Goal: Information Seeking & Learning: Learn about a topic

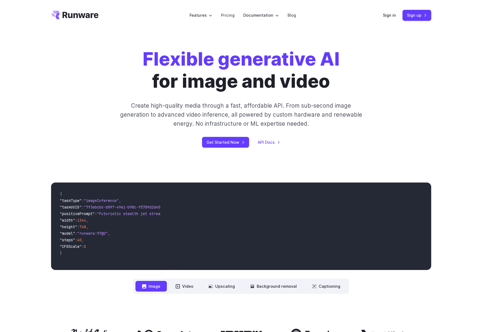
click at [322, 73] on h1 "Flexible generative AI for image and video" at bounding box center [241, 70] width 197 height 44
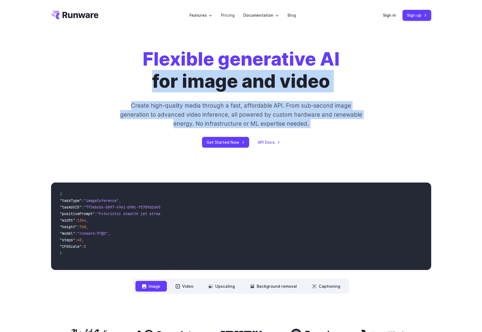
drag, startPoint x: 322, startPoint y: 73, endPoint x: 327, endPoint y: 118, distance: 44.8
click at [327, 118] on div "Flexible generative AI for image and video Create high-quality media through a …" at bounding box center [241, 97] width 304 height 99
click at [327, 118] on p "Create high-quality media through a fast, affordable API. From sub-second image…" at bounding box center [240, 114] width 243 height 27
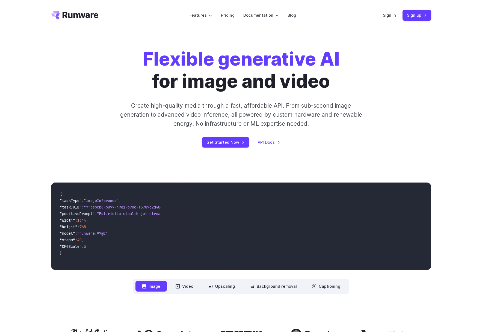
click at [256, 224] on video at bounding box center [298, 225] width 266 height 87
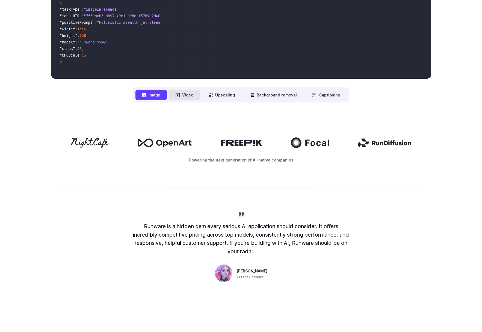
click at [188, 98] on button "Video" at bounding box center [184, 95] width 31 height 11
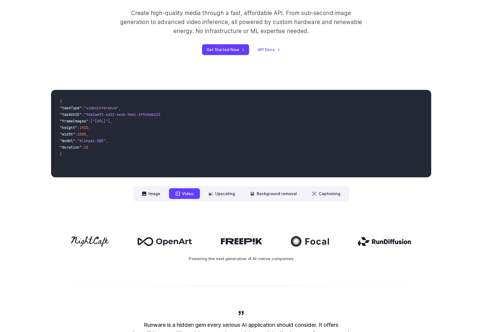
scroll to position [82, 0]
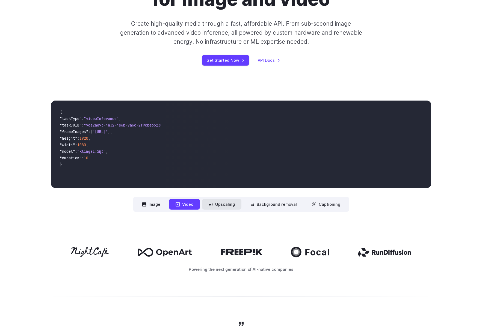
click at [217, 202] on button "Upscaling" at bounding box center [221, 204] width 39 height 11
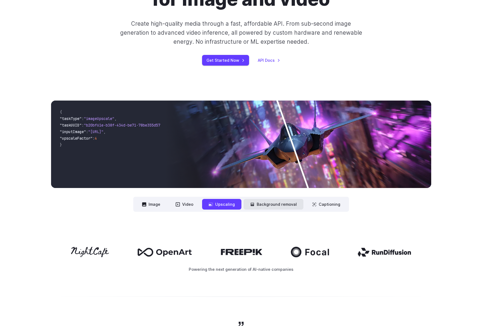
click at [265, 200] on button "Background removal" at bounding box center [274, 204] width 60 height 11
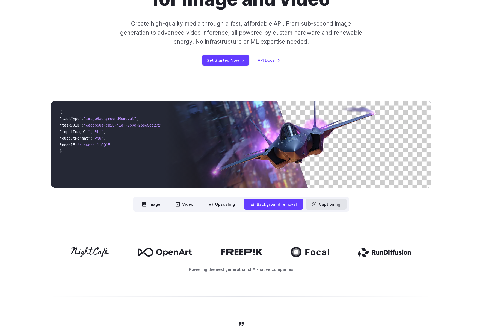
click at [309, 202] on button "Captioning" at bounding box center [326, 204] width 41 height 11
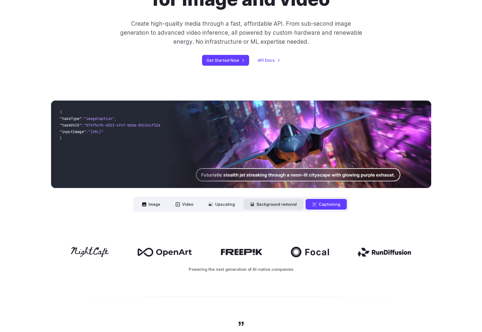
click at [292, 205] on button "Background removal" at bounding box center [274, 204] width 60 height 11
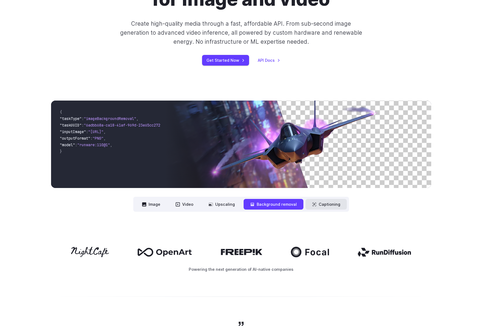
click at [319, 203] on button "Captioning" at bounding box center [326, 204] width 41 height 11
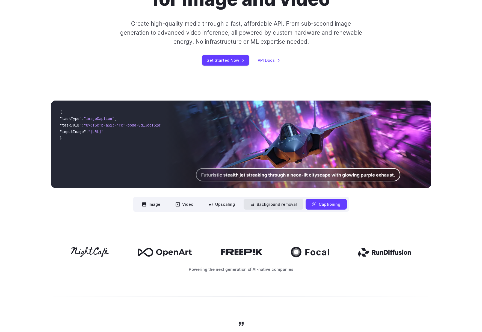
click at [279, 203] on button "Background removal" at bounding box center [274, 204] width 60 height 11
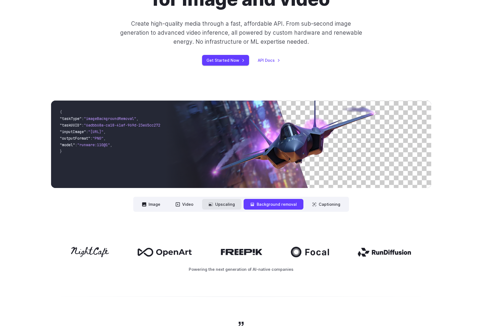
click at [209, 202] on button "Upscaling" at bounding box center [221, 204] width 39 height 11
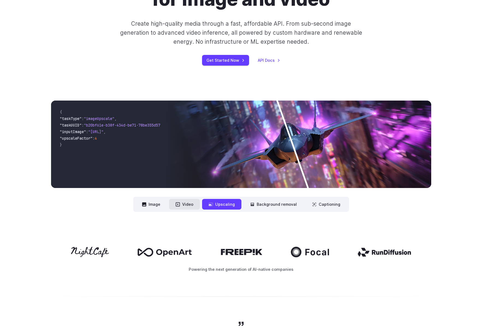
click at [173, 204] on button "Video" at bounding box center [184, 204] width 31 height 11
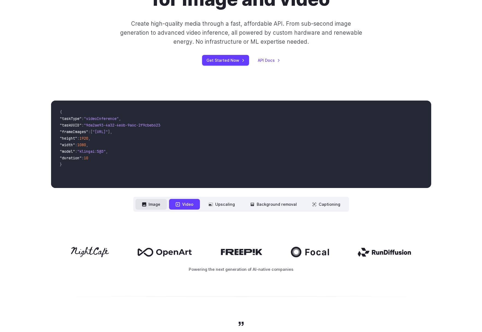
click at [159, 205] on button "Image" at bounding box center [150, 204] width 31 height 11
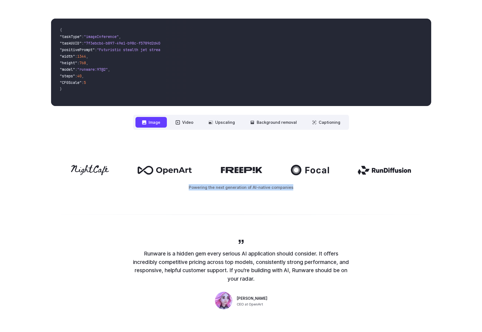
drag, startPoint x: 65, startPoint y: 170, endPoint x: 315, endPoint y: 203, distance: 252.2
click at [313, 203] on div "Powering the next generation of AI-native companies" at bounding box center [241, 177] width 482 height 60
click at [315, 203] on div "Powering the next generation of AI-native companies" at bounding box center [241, 177] width 482 height 60
click at [353, 202] on div "Powering the next generation of AI-native companies" at bounding box center [241, 177] width 482 height 60
click at [288, 190] on p "Powering the next generation of AI-native companies" at bounding box center [241, 187] width 380 height 6
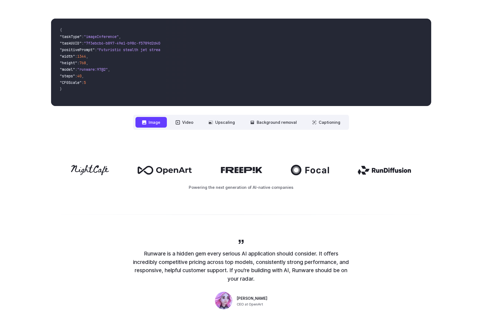
click at [288, 190] on p "Powering the next generation of AI-native companies" at bounding box center [241, 187] width 380 height 6
click at [317, 221] on div at bounding box center [241, 214] width 482 height 13
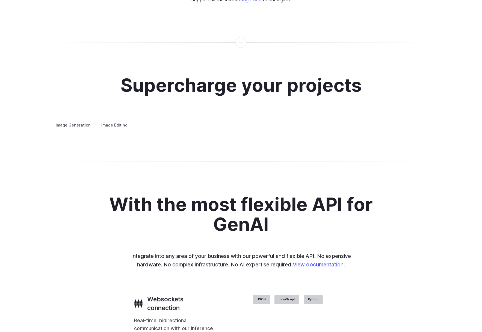
scroll to position [956, 0]
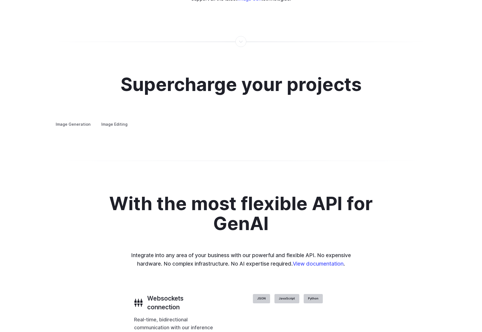
click at [0, 0] on summary "Creative styling" at bounding box center [0, 0] width 0 height 0
click at [0, 0] on summary "Concept design" at bounding box center [0, 0] width 0 height 0
click at [0, 0] on summary "Architecture" at bounding box center [0, 0] width 0 height 0
click at [0, 0] on details "Product design Quickly design and visualize new product lines, accessories, or …" at bounding box center [0, 0] width 0 height 0
click at [0, 0] on summary "Personalized assets" at bounding box center [0, 0] width 0 height 0
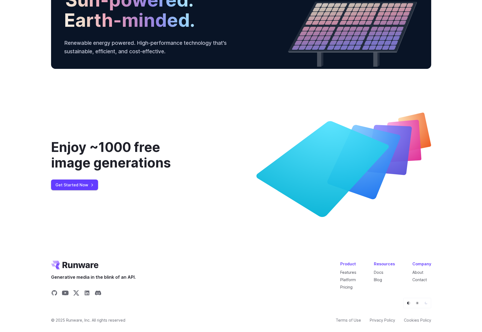
scroll to position [1961, 0]
click at [119, 145] on div "Enjoy ~1000 free image generations" at bounding box center [125, 154] width 149 height 31
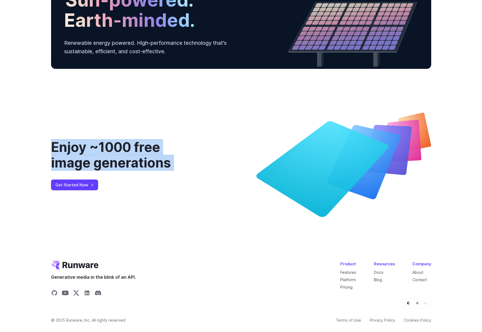
drag, startPoint x: 119, startPoint y: 145, endPoint x: 120, endPoint y: 164, distance: 19.1
click at [120, 164] on div "Enjoy ~1000 free image generations" at bounding box center [125, 154] width 149 height 31
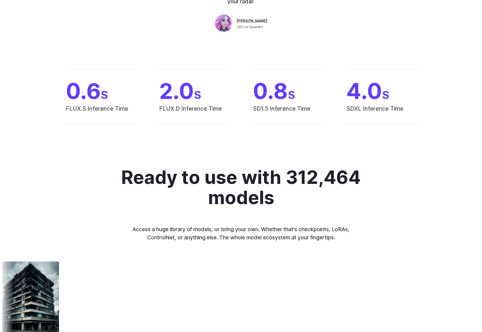
scroll to position [0, 0]
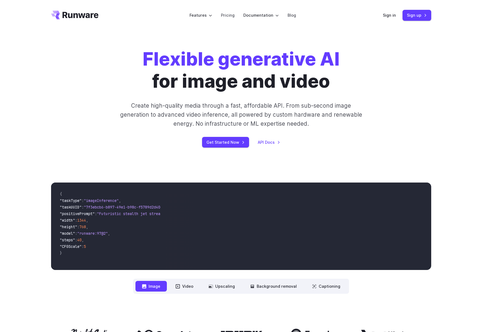
click at [205, 57] on strong "Flexible generative AI" at bounding box center [241, 59] width 197 height 22
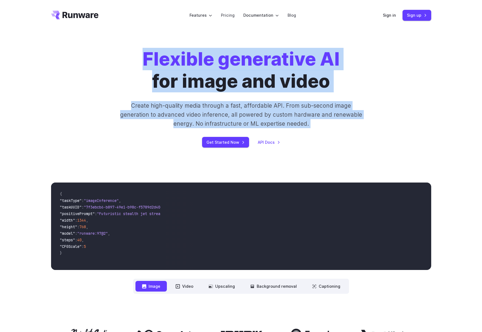
drag, startPoint x: 205, startPoint y: 57, endPoint x: 205, endPoint y: 119, distance: 61.7
click at [205, 119] on div "Flexible generative AI for image and video Create high-quality media through a …" at bounding box center [241, 97] width 304 height 99
click at [205, 119] on p "Create high-quality media through a fast, affordable API. From sub-second image…" at bounding box center [240, 114] width 243 height 27
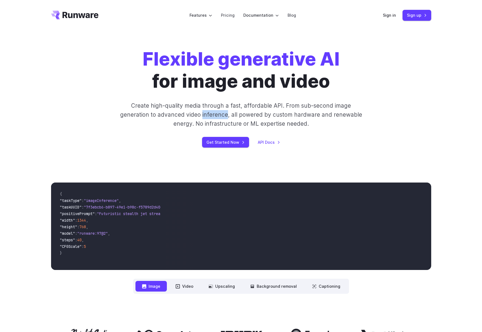
click at [205, 119] on p "Create high-quality media through a fast, affordable API. From sub-second image…" at bounding box center [240, 114] width 243 height 27
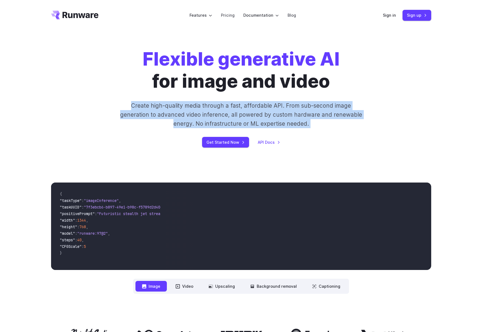
drag, startPoint x: 205, startPoint y: 119, endPoint x: 204, endPoint y: 66, distance: 52.2
click at [204, 74] on div "Flexible generative AI for image and video Create high-quality media through a …" at bounding box center [241, 97] width 304 height 99
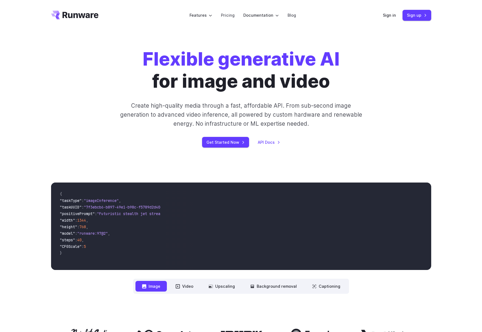
click at [204, 63] on strong "Flexible generative AI" at bounding box center [241, 59] width 197 height 22
click at [221, 16] on li "Pricing" at bounding box center [228, 15] width 22 height 15
click at [227, 14] on link "Pricing" at bounding box center [228, 15] width 14 height 6
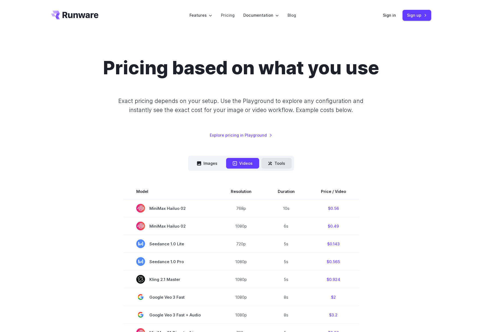
click at [286, 158] on button "Tools" at bounding box center [276, 163] width 30 height 11
